Goal: Information Seeking & Learning: Understand process/instructions

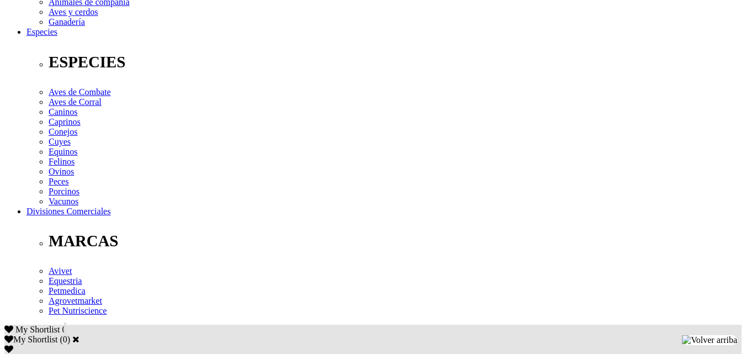
scroll to position [387, 0]
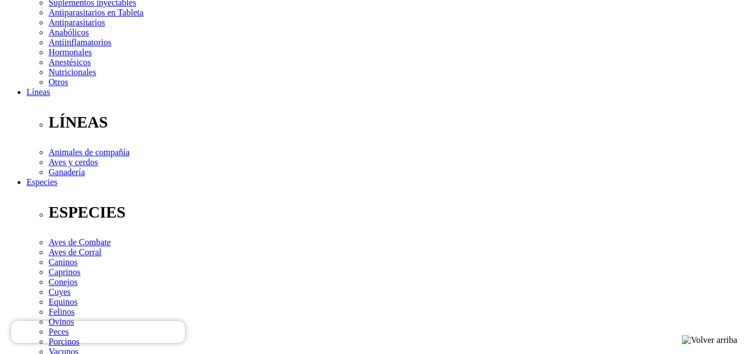
scroll to position [373, 0]
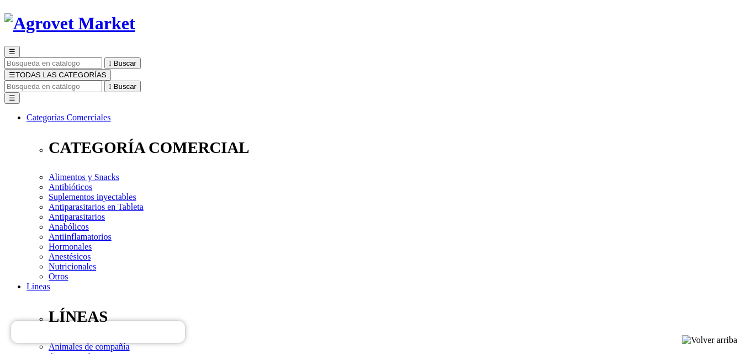
scroll to position [41, 0]
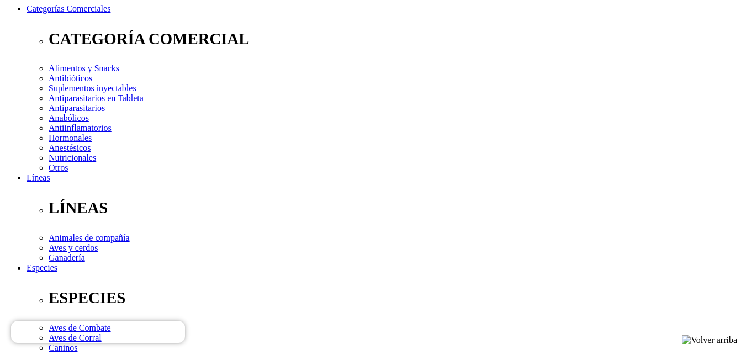
select select "367"
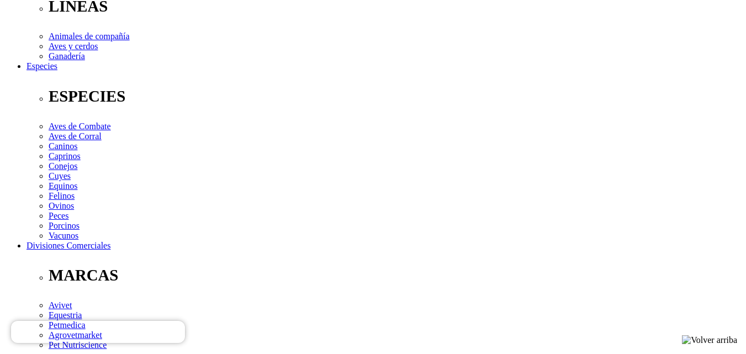
scroll to position [387, 0]
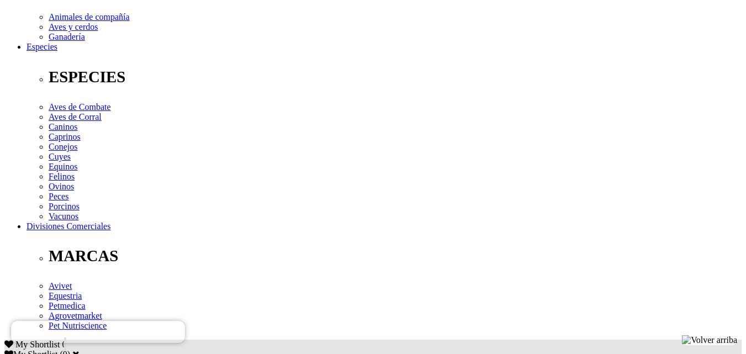
drag, startPoint x: 71, startPoint y: 188, endPoint x: 198, endPoint y: 191, distance: 127.6
copy p "Aplicar a 15 cm de la herida."
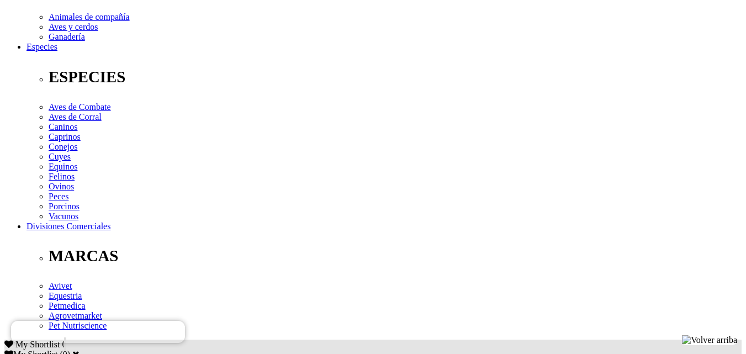
drag, startPoint x: 72, startPoint y: 189, endPoint x: 639, endPoint y: 202, distance: 567.2
copy p "[DEMOGRAPHIC_DATA] en aerosol a 15 cm. de la herida, cubriendo totalmente la mi…"
